Goal: Entertainment & Leisure: Consume media (video, audio)

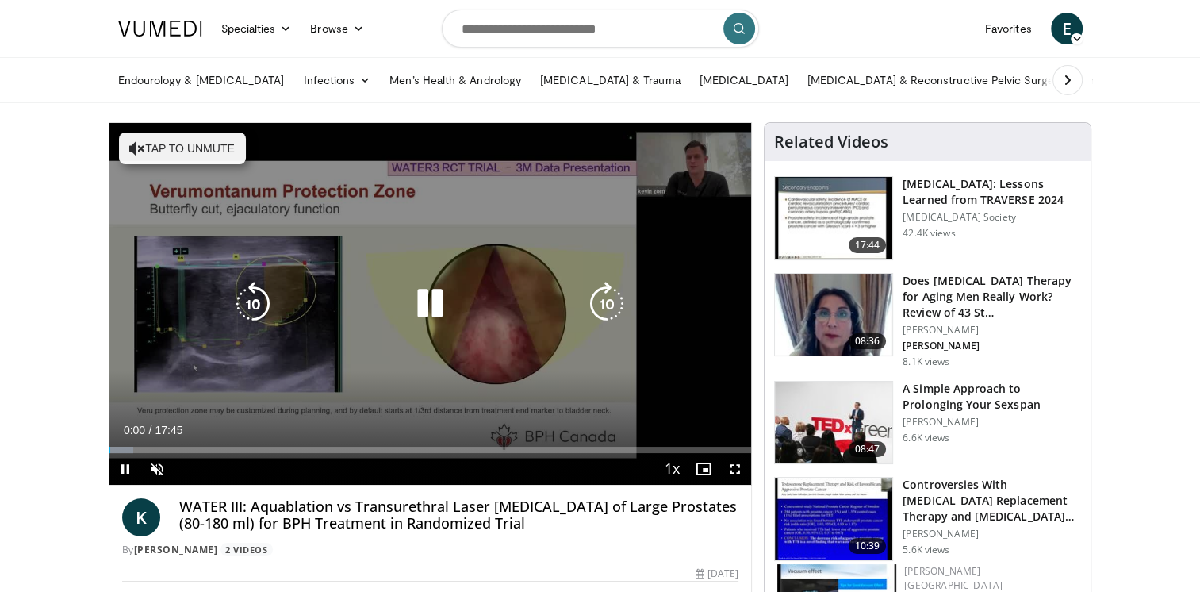
click at [178, 152] on button "Tap to unmute" at bounding box center [182, 148] width 127 height 32
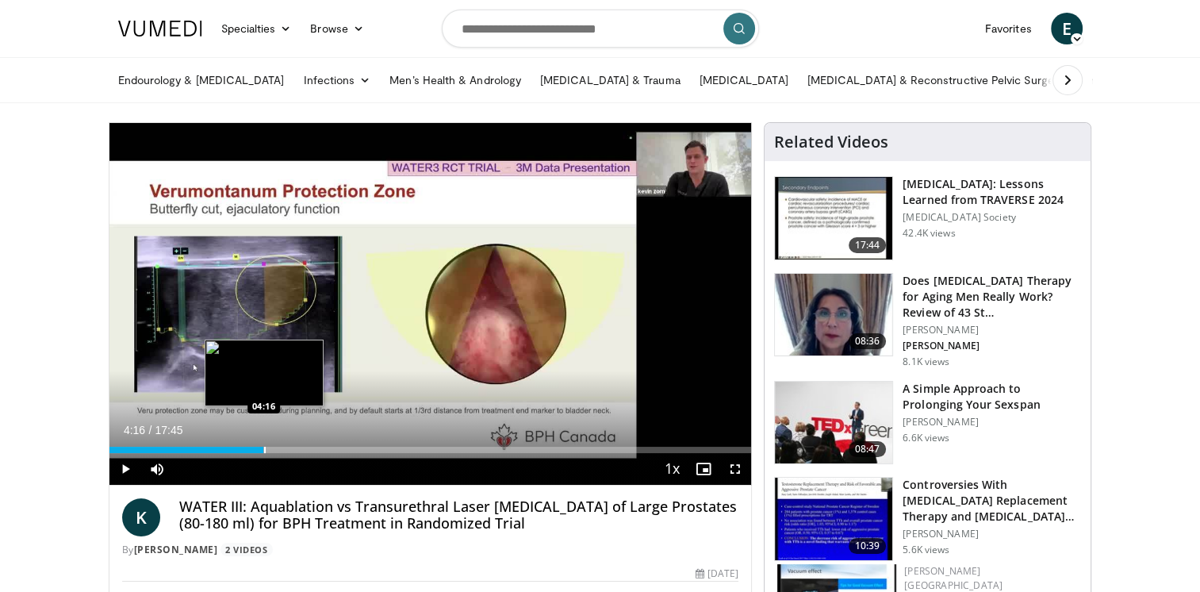
drag, startPoint x: 175, startPoint y: 449, endPoint x: 263, endPoint y: 448, distance: 88.1
click at [264, 448] on div "Progress Bar" at bounding box center [265, 450] width 2 height 6
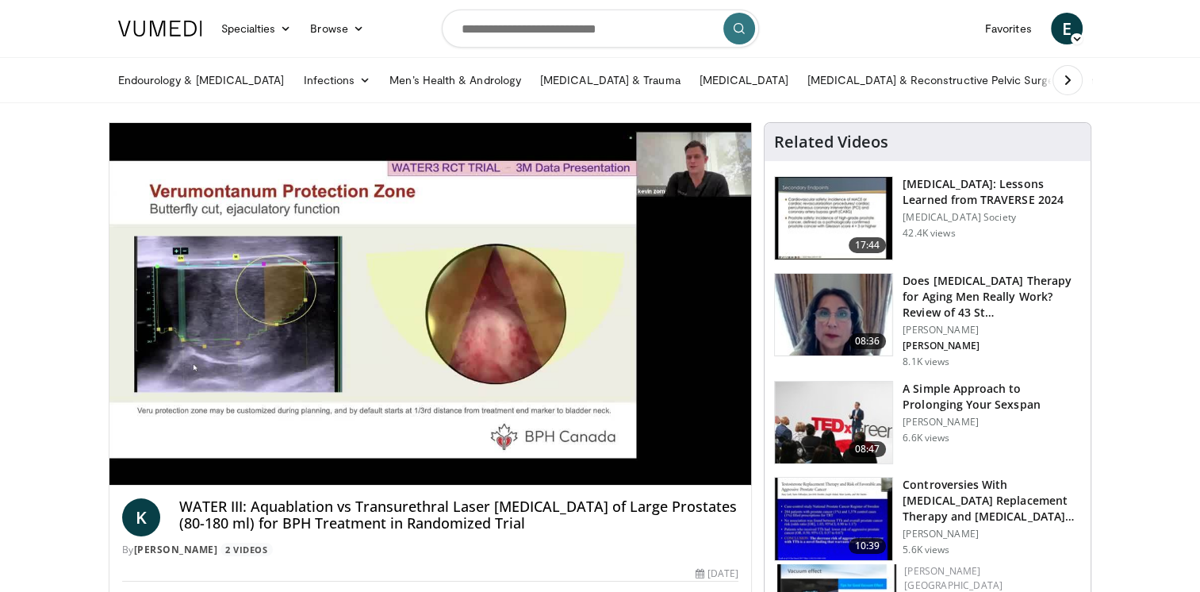
click at [351, 443] on video-js "**********" at bounding box center [430, 304] width 643 height 363
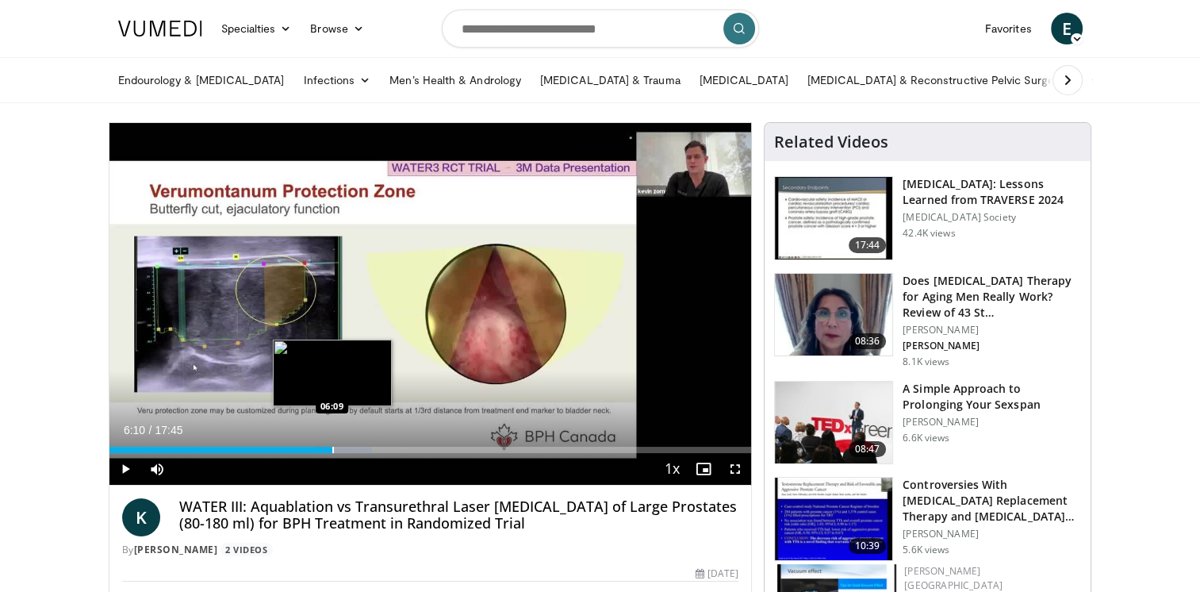
drag, startPoint x: 304, startPoint y: 448, endPoint x: 332, endPoint y: 449, distance: 28.6
click at [332, 449] on div "Progress Bar" at bounding box center [333, 450] width 2 height 6
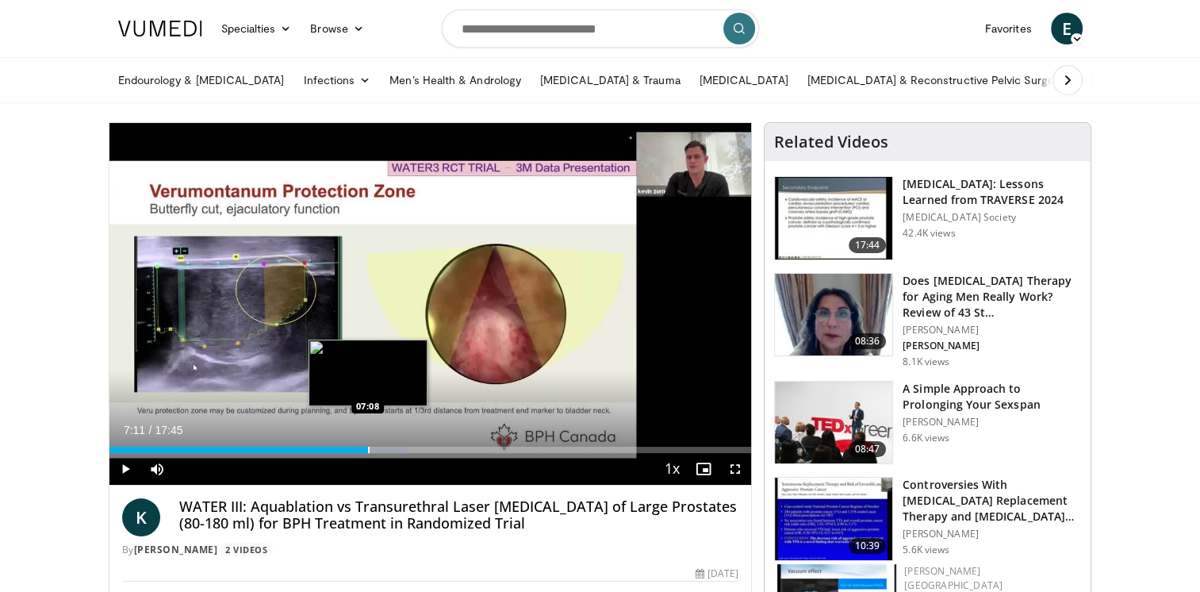
drag, startPoint x: 347, startPoint y: 447, endPoint x: 368, endPoint y: 447, distance: 21.4
click at [368, 447] on div "Progress Bar" at bounding box center [369, 450] width 2 height 6
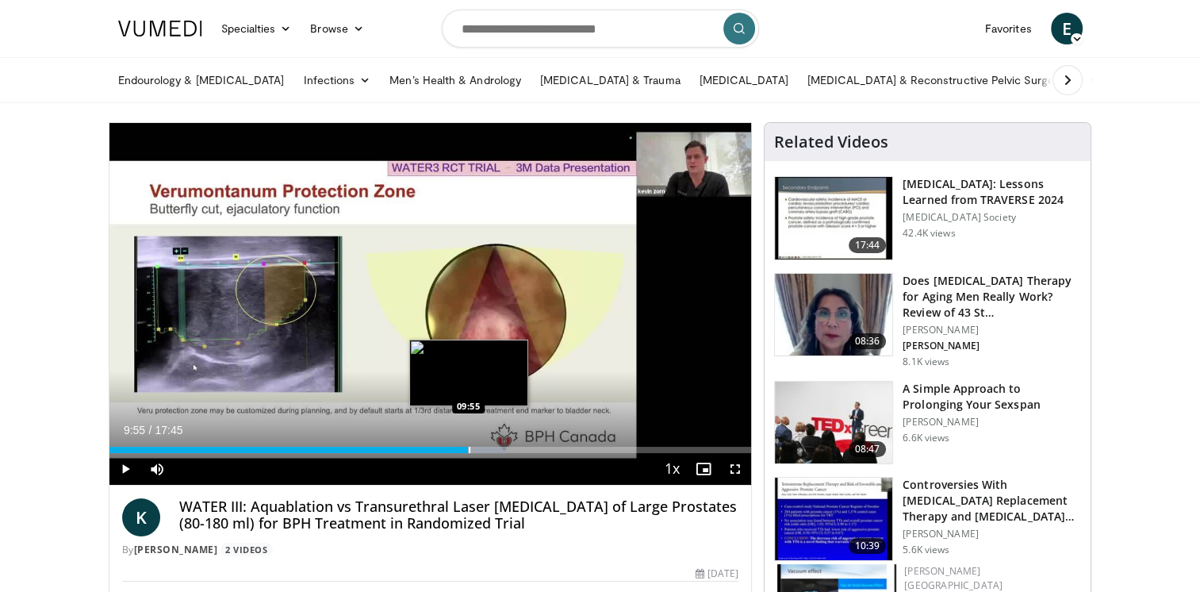
drag, startPoint x: 401, startPoint y: 446, endPoint x: 468, endPoint y: 445, distance: 66.6
click at [468, 445] on div "Loaded : 61.94% 09:55 09:55" at bounding box center [430, 445] width 643 height 15
